Goal: Find contact information: Find contact information

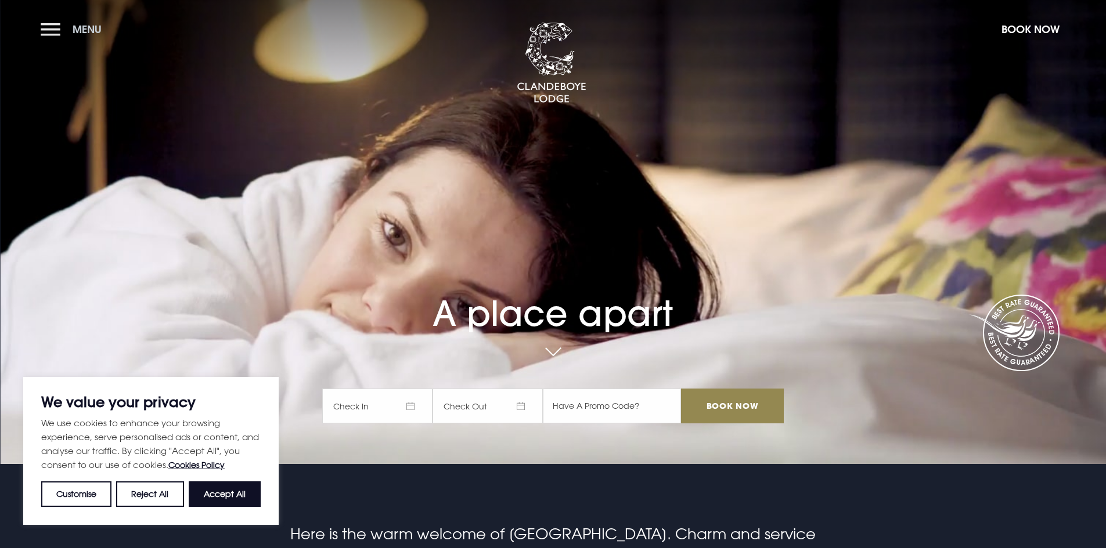
click at [55, 31] on button "Menu" at bounding box center [74, 29] width 67 height 25
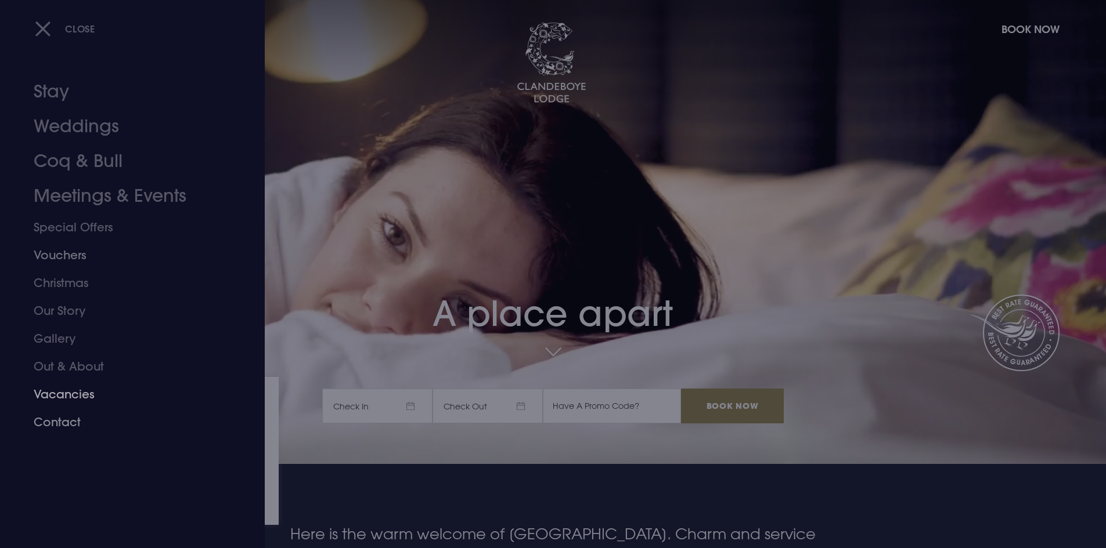
click at [70, 423] on link "Contact" at bounding box center [125, 423] width 183 height 28
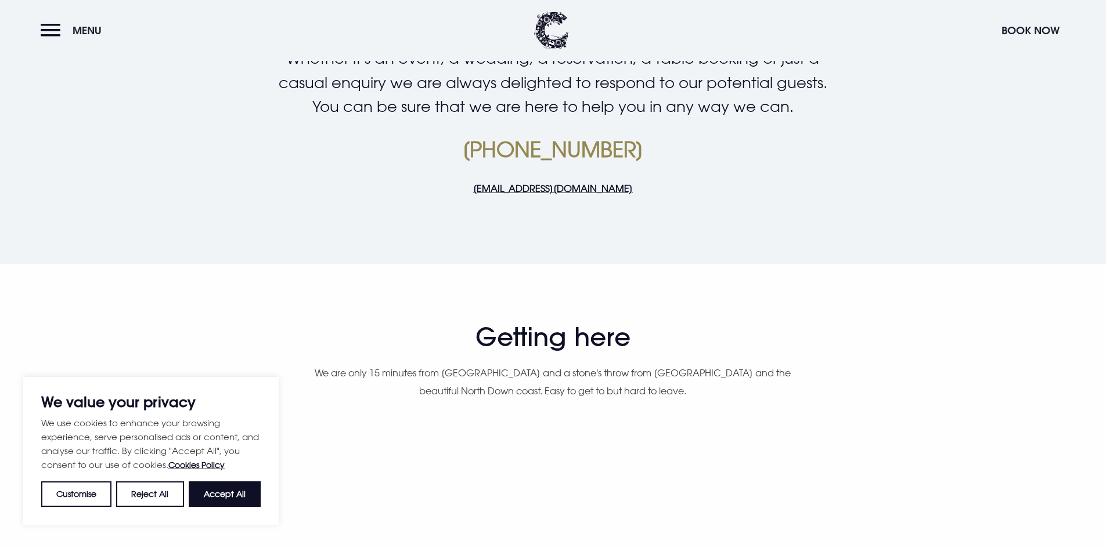
scroll to position [464, 0]
